Goal: Communication & Community: Answer question/provide support

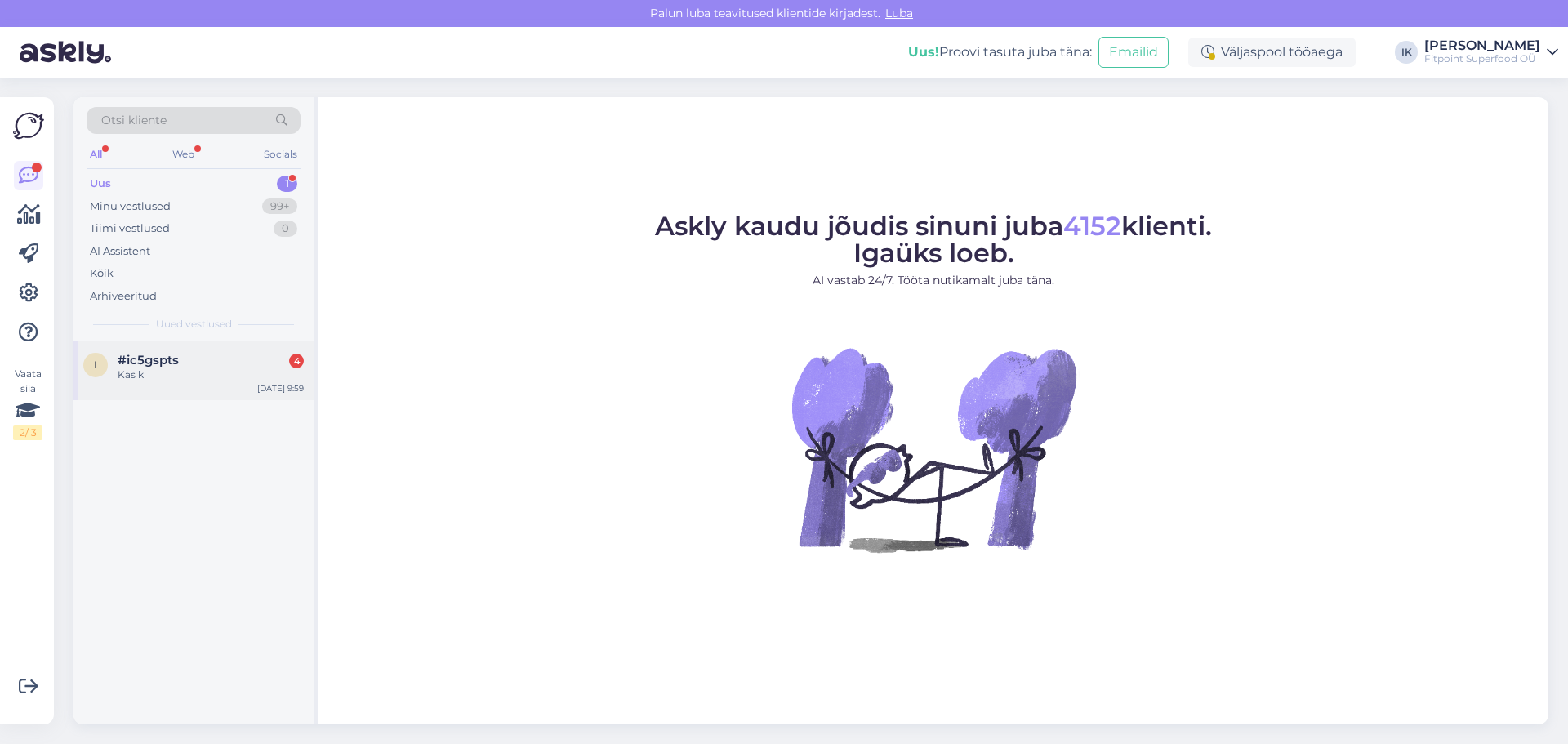
click at [196, 364] on div "#ic5gspts 4" at bounding box center [211, 360] width 186 height 15
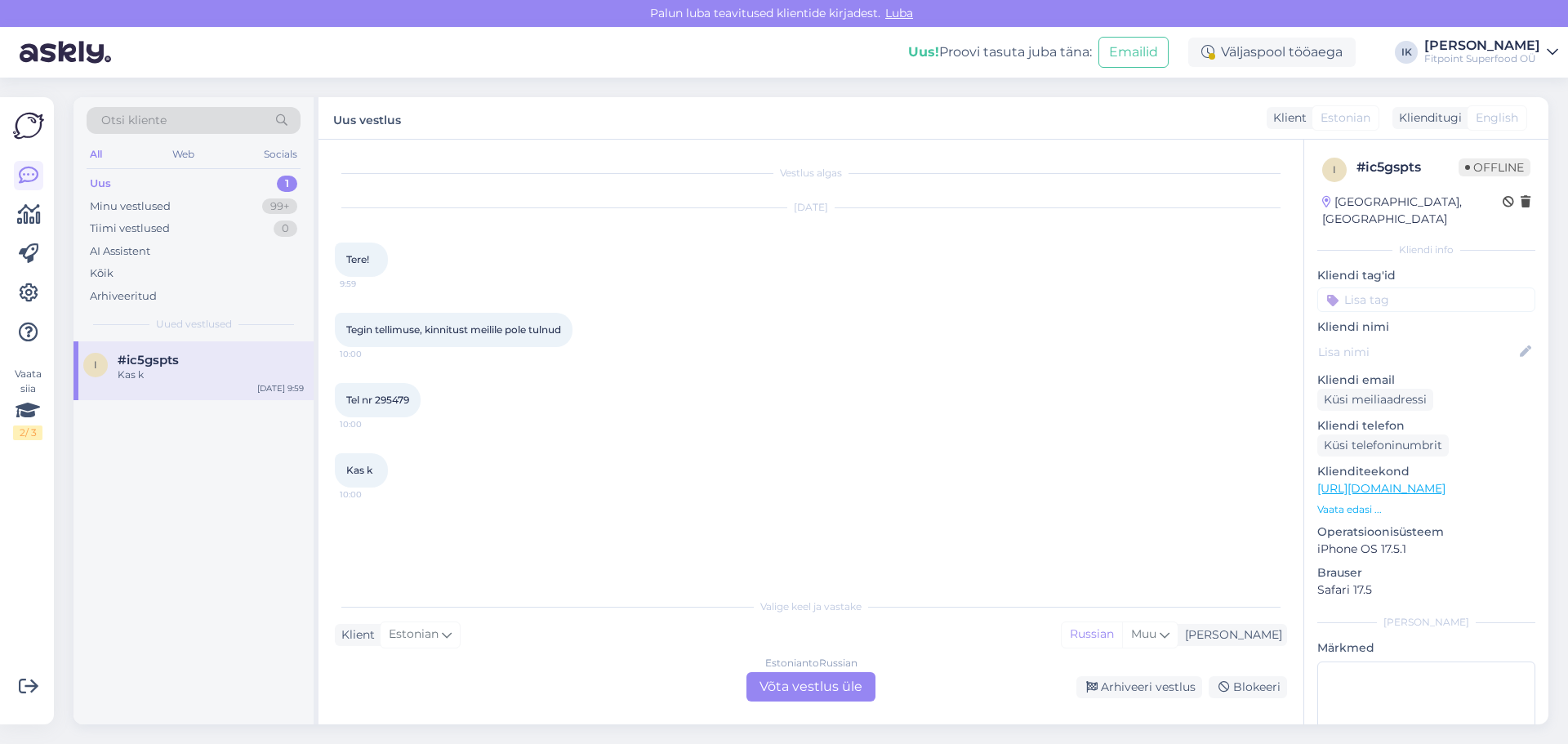
click at [801, 681] on div "Estonian to Russian Võta vestlus üle" at bounding box center [810, 687] width 129 height 30
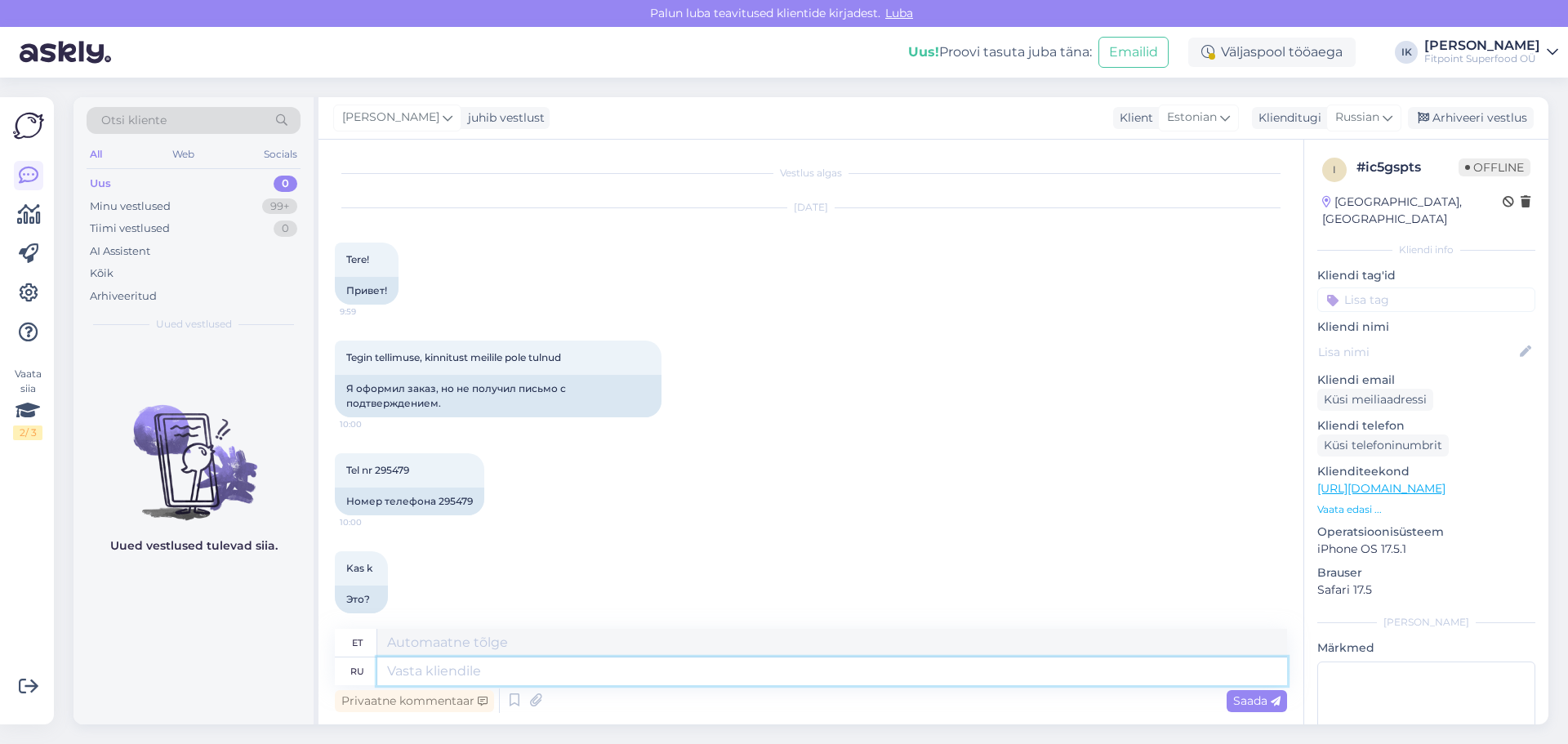
click at [462, 676] on textarea at bounding box center [832, 672] width 909 height 28
type textarea "Доброе"
type textarea "Lahke"
type textarea "Доброе утро"
type textarea "Tere hommikust"
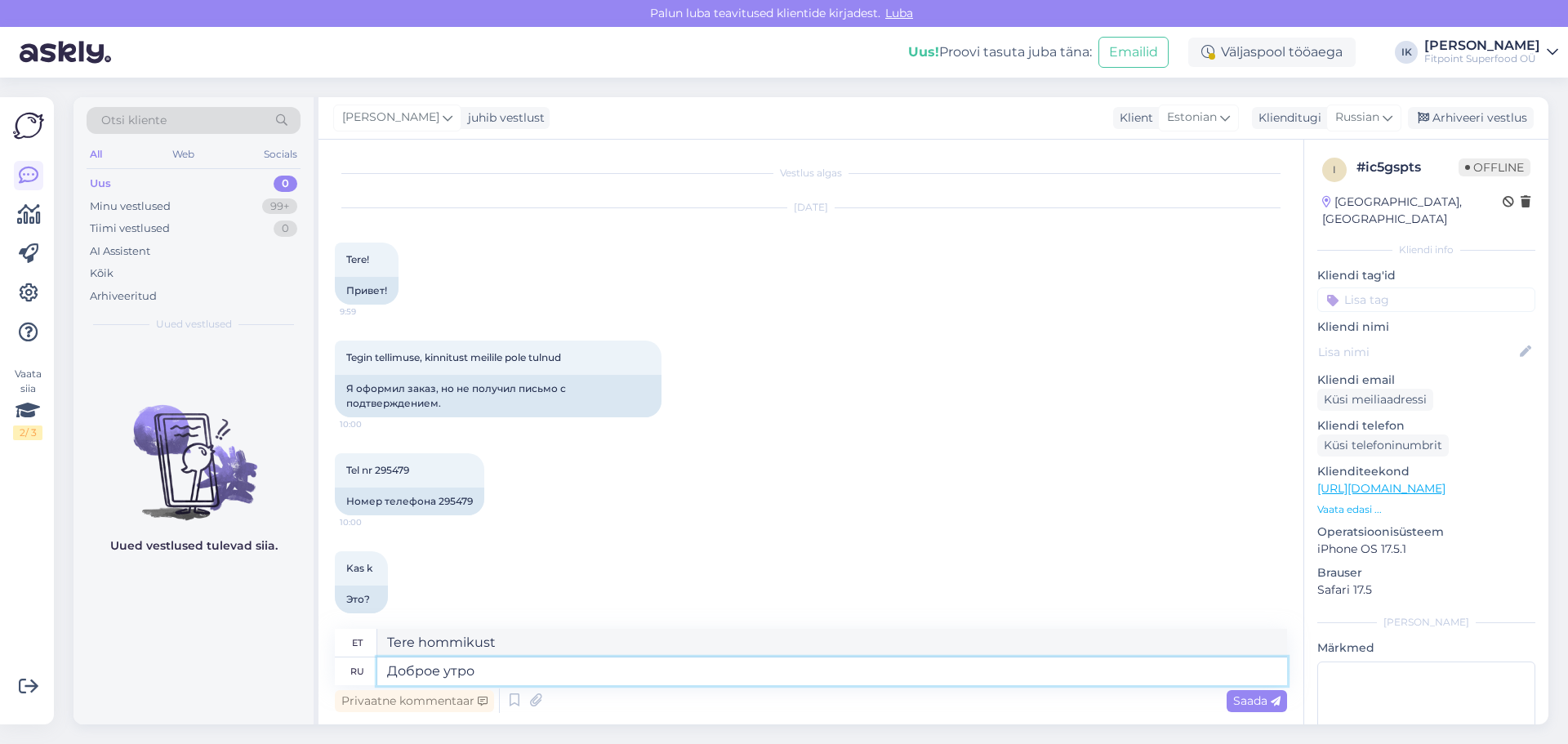
type textarea "Доброе утро!"
type textarea "Tere hommikust!"
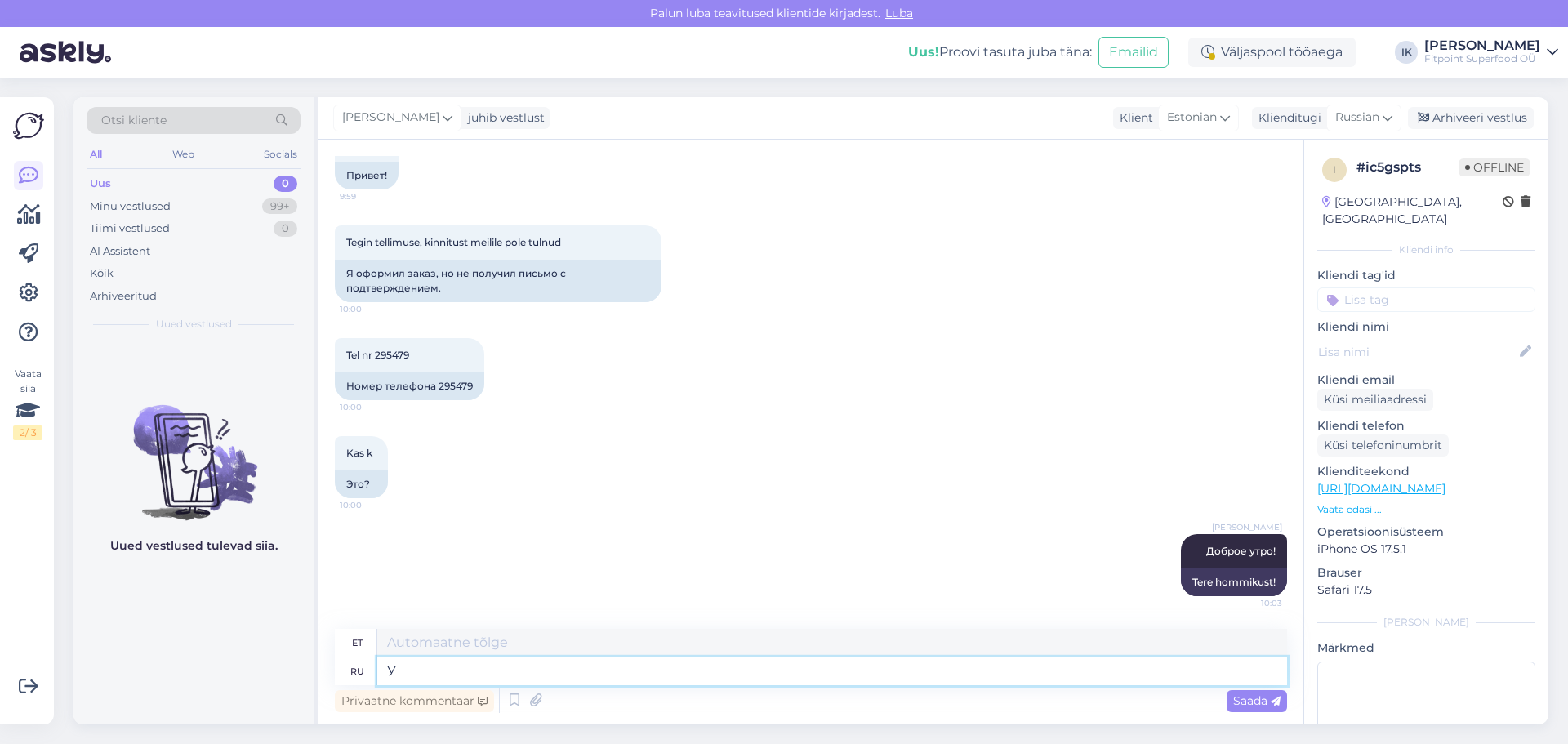
type textarea "У"
type textarea "U"
type textarea "У нас"
type textarea "Meil on"
type textarea "У нас небольшие"
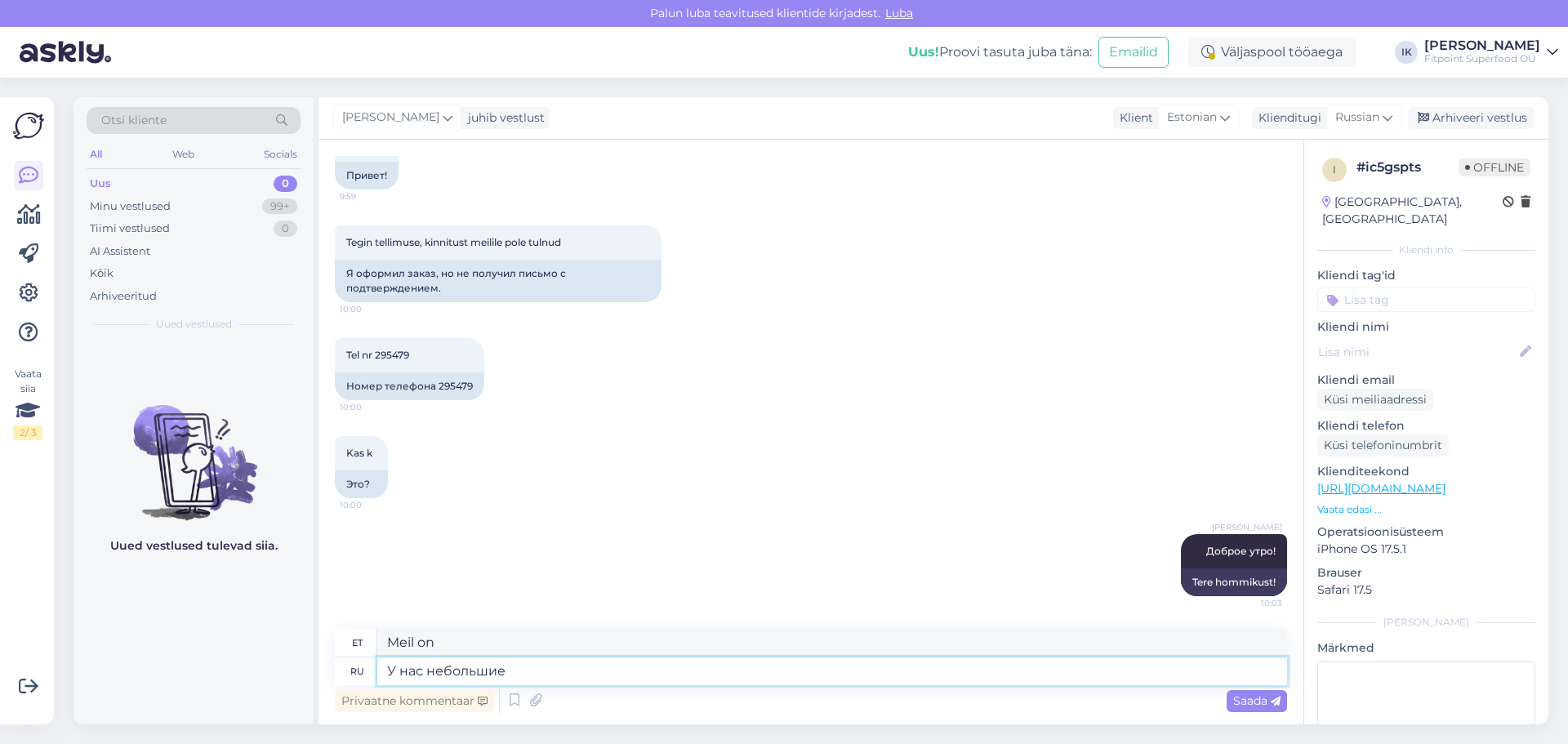
type textarea "Meil on väikesed"
type textarea "У нас небольшие техни"
type textarea "Meil on väike tehnika"
type textarea "У нас небольшие технические п"
type textarea "Meil on mõned väiksemad tehnilised probleemid."
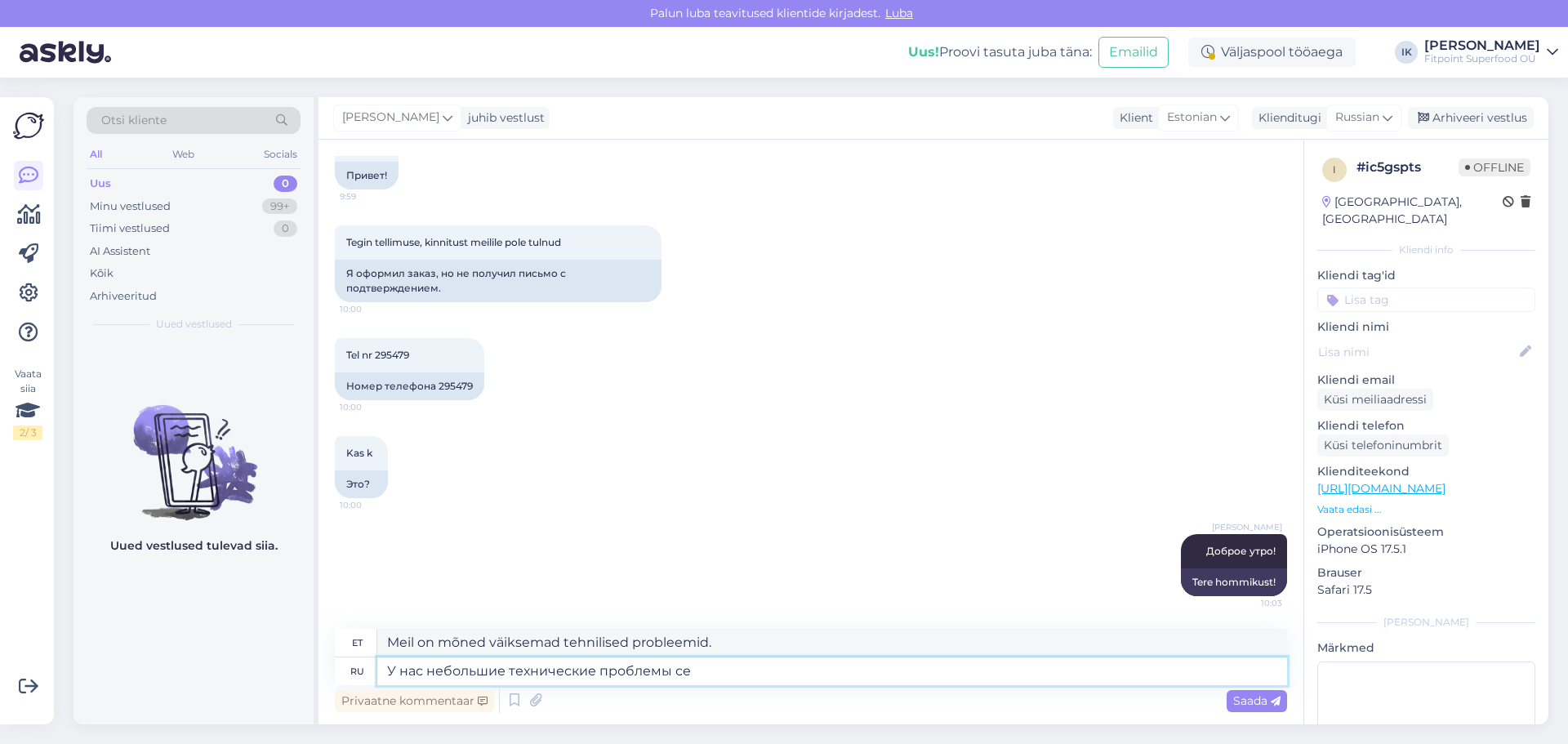
type textarea "У нас небольшие технические проблемы сей"
type textarea "Meil on praegu mõned väiksemad tehnilised probleemid."
type textarea "У нас небольшие технические проблемы сейчас. Ваш"
type textarea "Meil on hetkel mõned väiksemad tehnilised probleemid. Teie"
type textarea "У нас небольшие технические проблемы сейчас. Ваш закз"
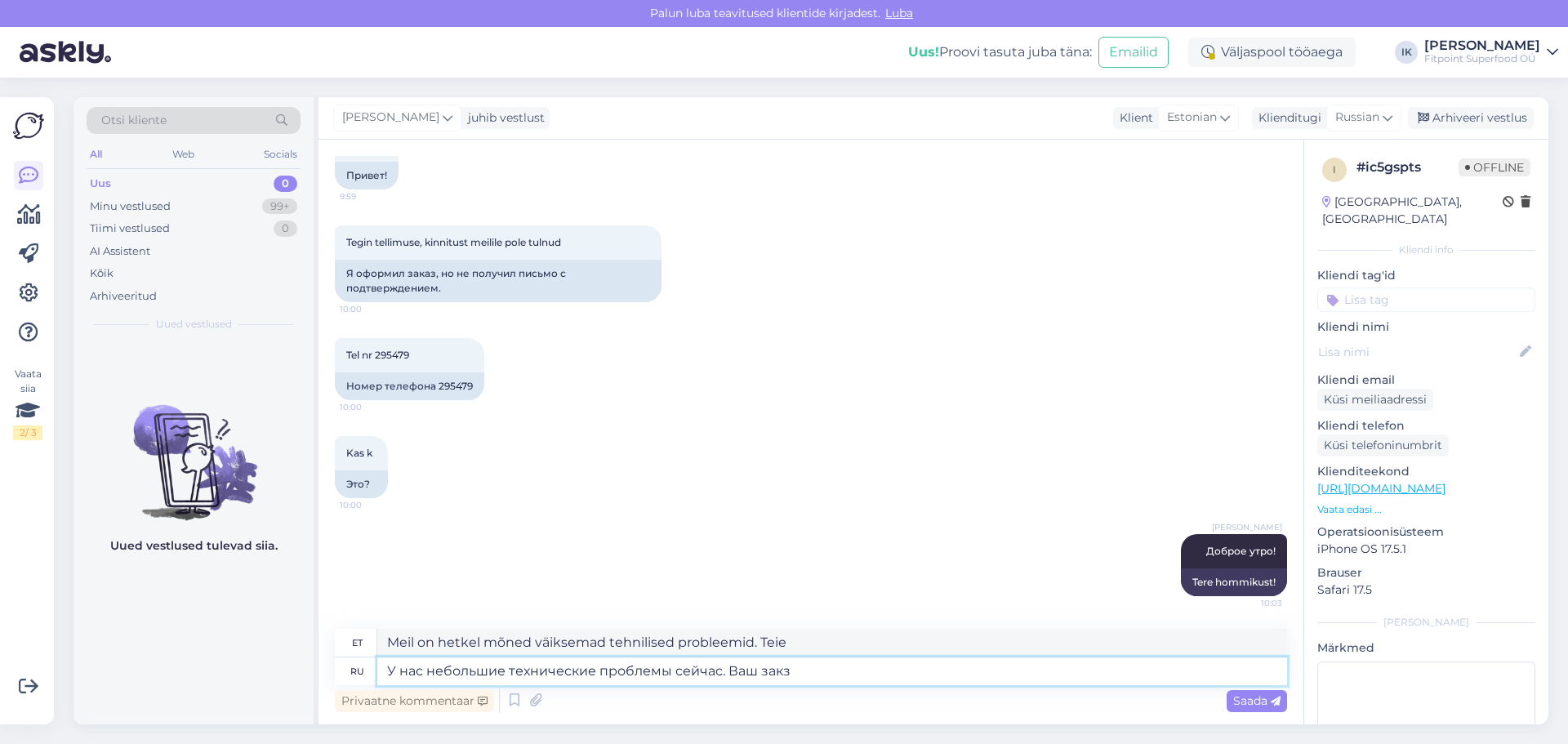
type textarea "Meil on hetkel väiksemaid tehnilisi probleeme. Teie tellimus"
type textarea "У нас небольшие технические проблемы сейчас. Ваш закз мы в"
type textarea "Meil on hetkel tehnilisi probleeme. Töötleme teie tellimust."
type textarea "У нас небольшие технические проблемы сейчас. Ваш закз мы видим,"
type textarea "Meil on praegu tehnilisi probleeme. Me näeme teie tellimust."
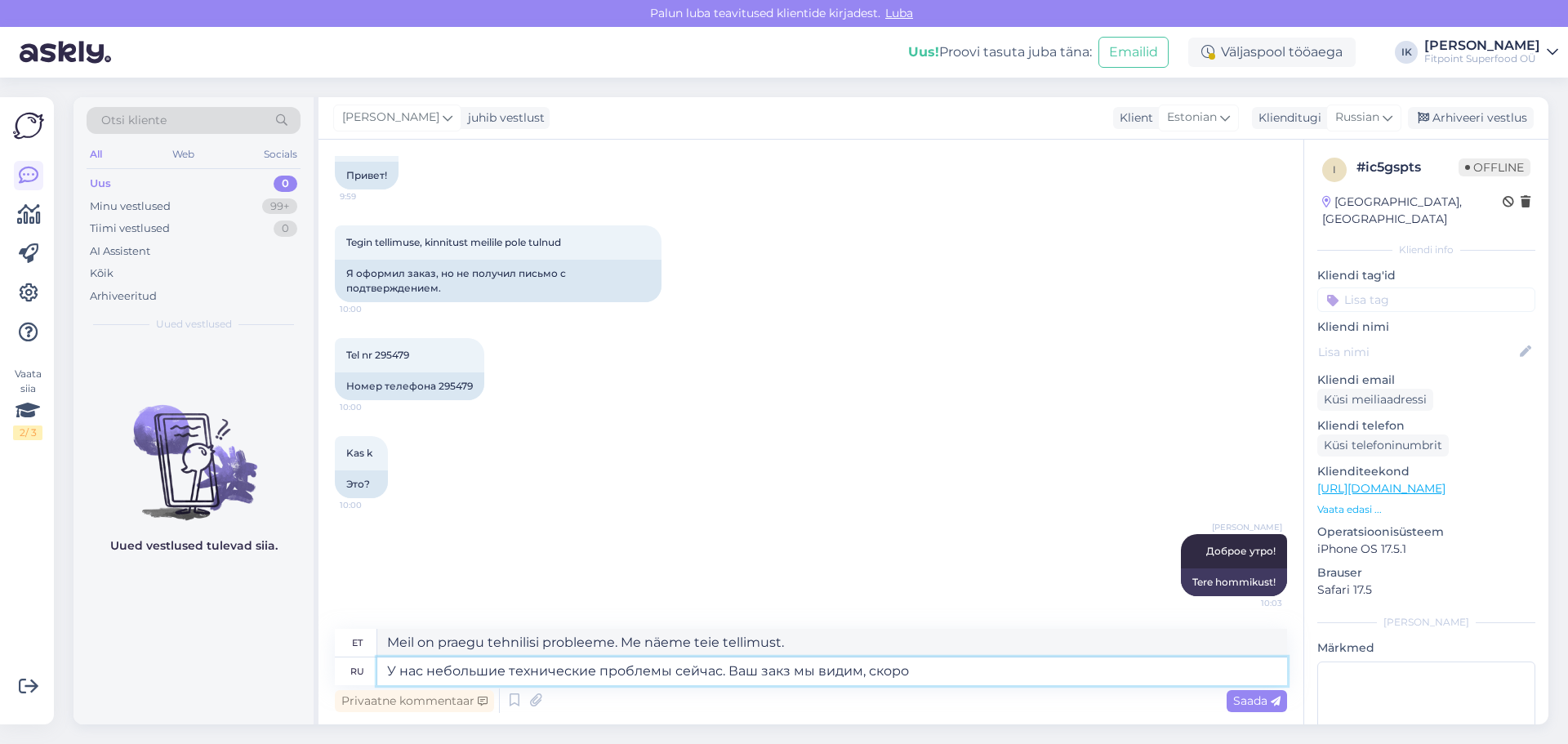
type textarea "У нас небольшие технические проблемы сейчас. Ваш закз мы видим, скоро"
type textarea "Meil on praegu tehnilisi probleeme. Näeme teie tellimust varsti."
type textarea "У нас небольшие технические проблемы сейчас. Ваш закз мы видим, скоро буд"
type textarea "Meil on hetkel tehnilisi probleeme. Näeme teie tellimust, see saabub varsti."
type textarea "У нас небольшие технические проблемы сейчас. Ваш закз мы видим, скоро будем"
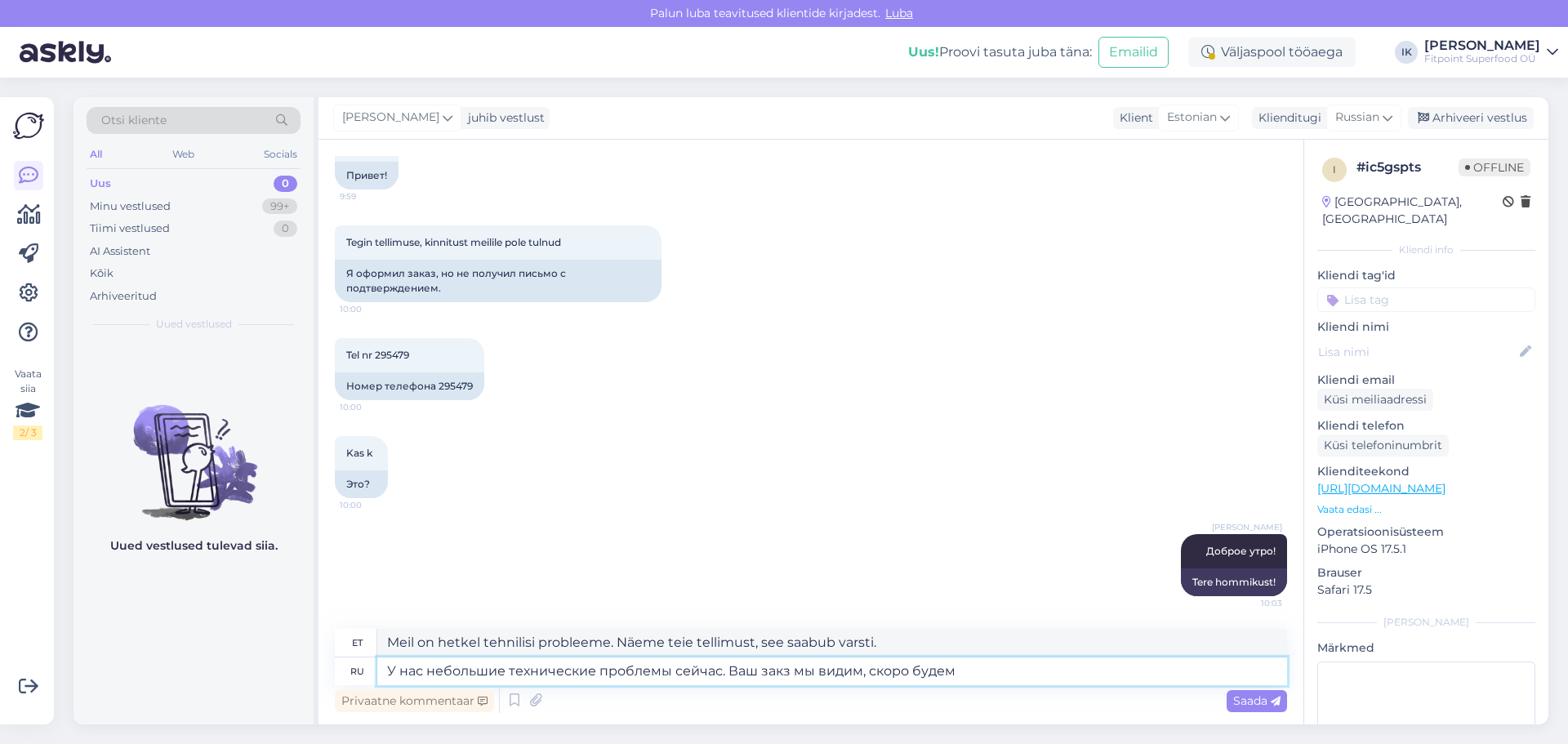
type textarea "Meil on praegu tehnilisi probleeme. Näeme teie tellimust ja oleme varsti seal."
type textarea "У нас небольшие технические проблемы сейчас. Ваш закз мы видим, скоро будем офо…"
type textarea "Meil on praegu tehnilisi probleeme. Näeme teie tellimust ja töötleme selle peag…"
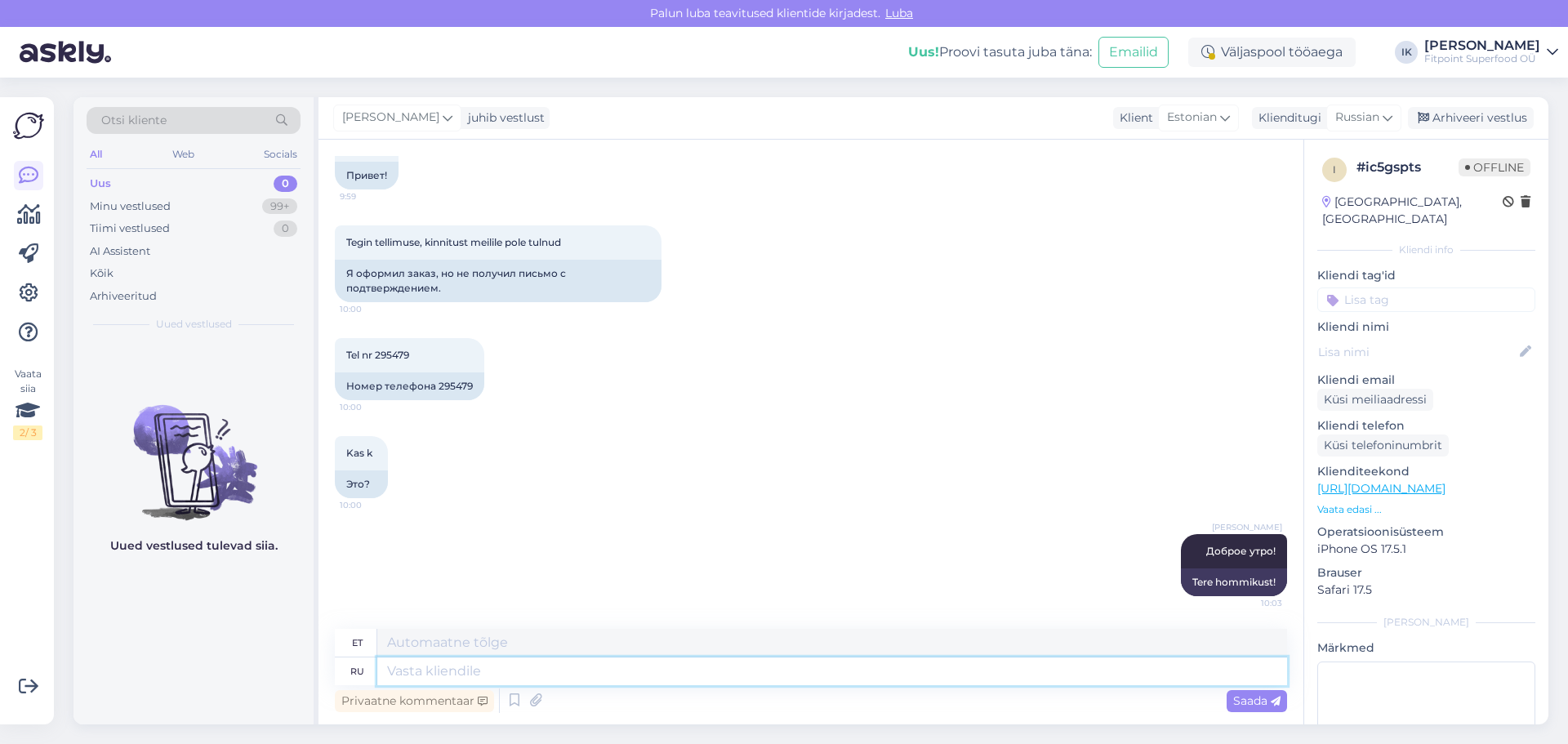
scroll to position [243, 0]
